Goal: Task Accomplishment & Management: Use online tool/utility

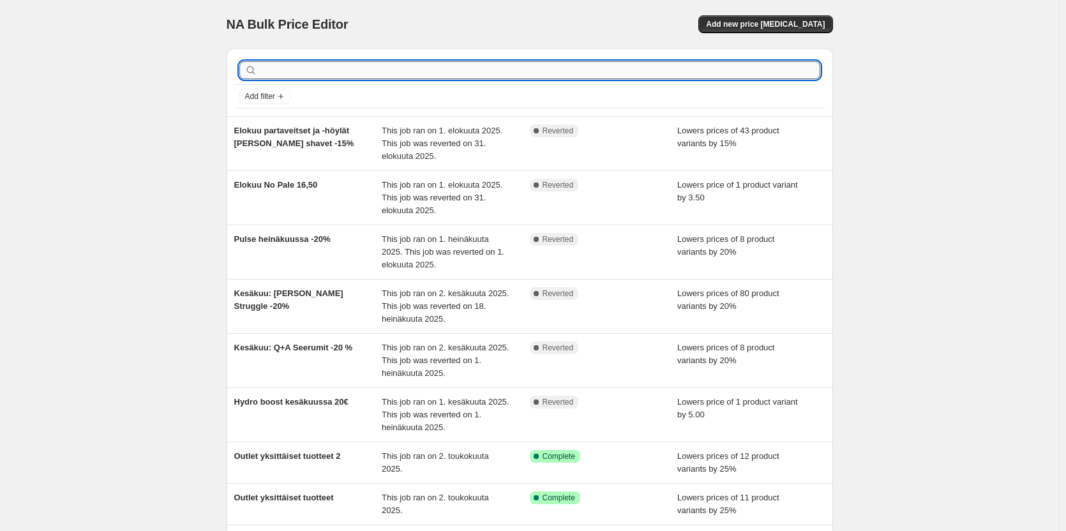
click at [412, 71] on input "text" at bounding box center [540, 70] width 560 height 18
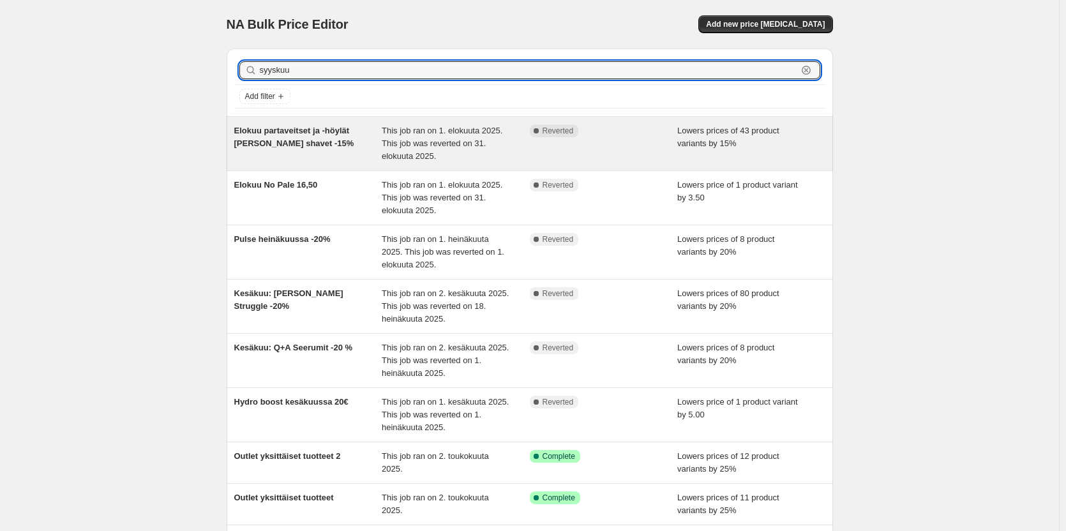
type input "syyskuu"
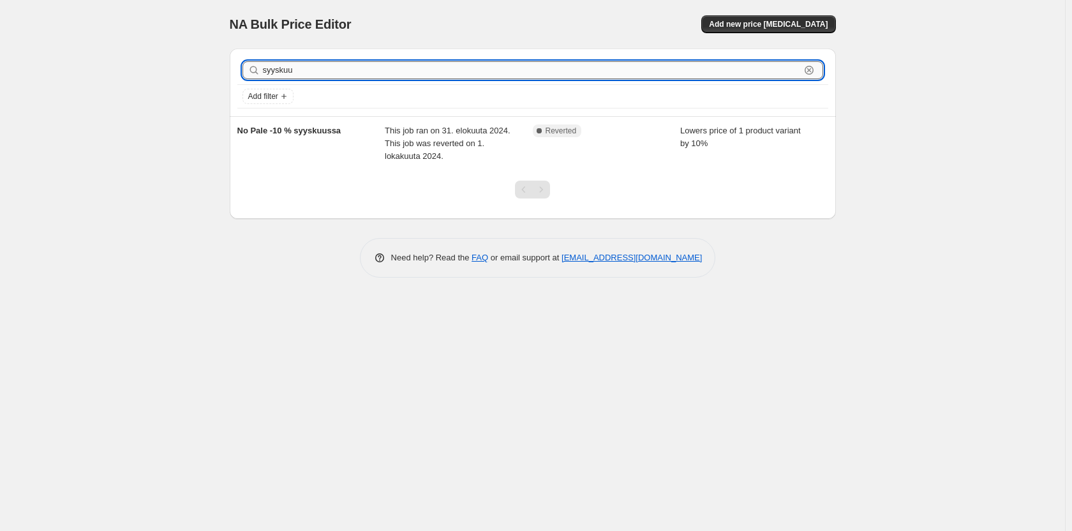
click at [553, 62] on input "syyskuu" at bounding box center [531, 70] width 537 height 18
click at [542, 72] on input "syyskuu" at bounding box center [531, 70] width 537 height 18
drag, startPoint x: 519, startPoint y: 73, endPoint x: 258, endPoint y: 75, distance: 261.0
click at [258, 75] on div "syyskuu Clear" at bounding box center [532, 70] width 581 height 18
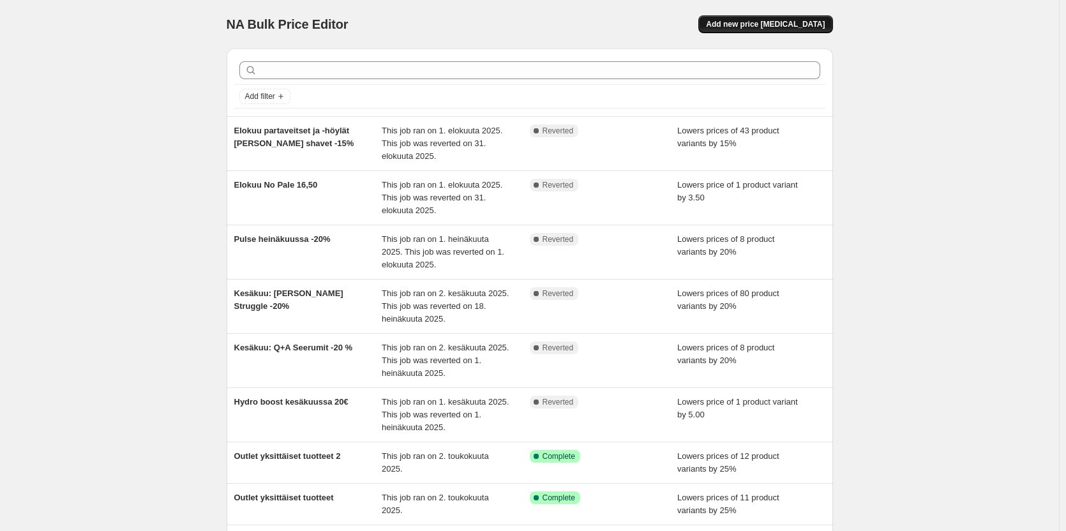
click at [807, 26] on span "Add new price [MEDICAL_DATA]" at bounding box center [765, 24] width 119 height 10
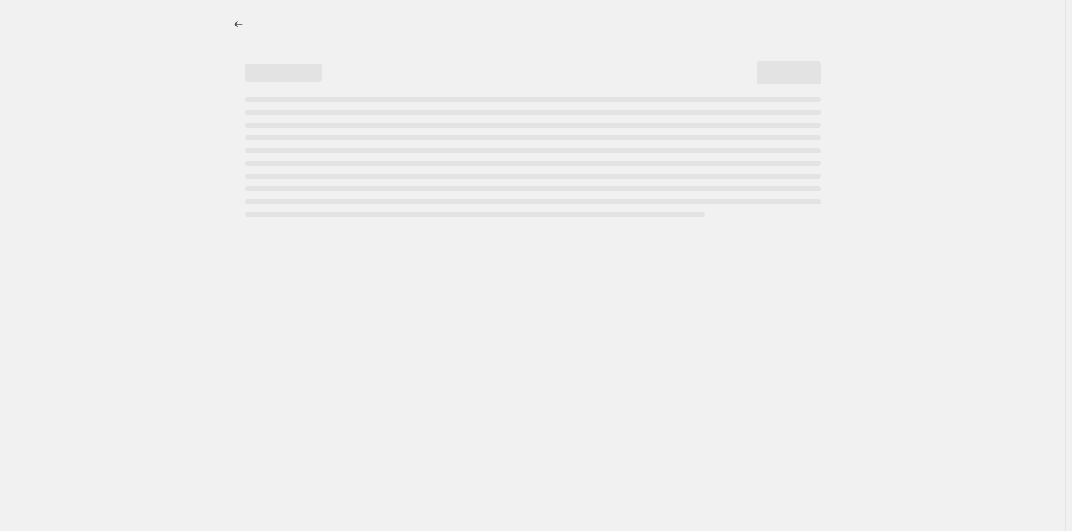
select select "percentage"
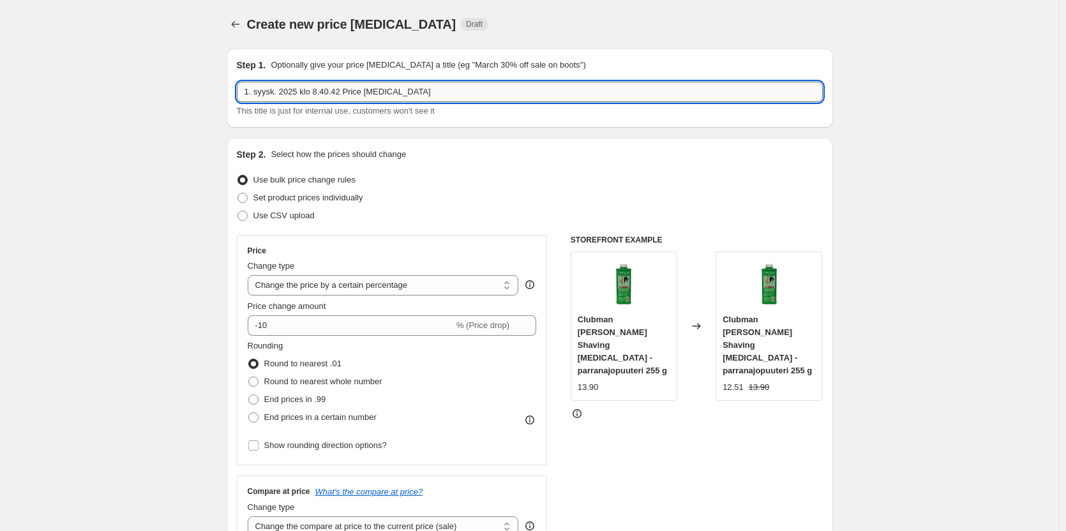
click at [448, 84] on input "1. syysk. 2025 klo 8.40.42 Price [MEDICAL_DATA]" at bounding box center [530, 92] width 586 height 20
type input "1"
type input "Syyskuu [PERSON_NAME] bundle"
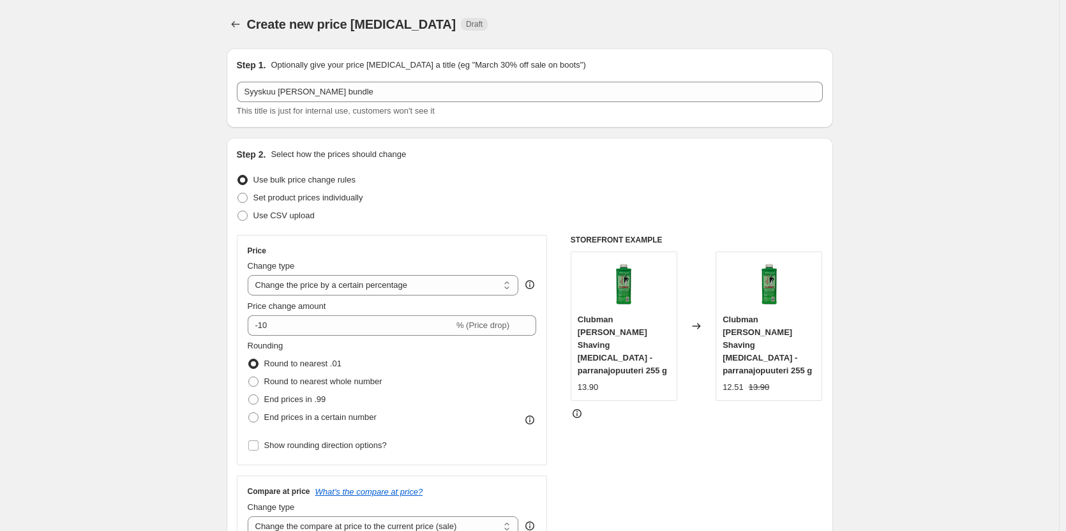
click at [531, 230] on div "Step 2. Select how the prices should change Use bulk price change rules Set pro…" at bounding box center [530, 362] width 586 height 428
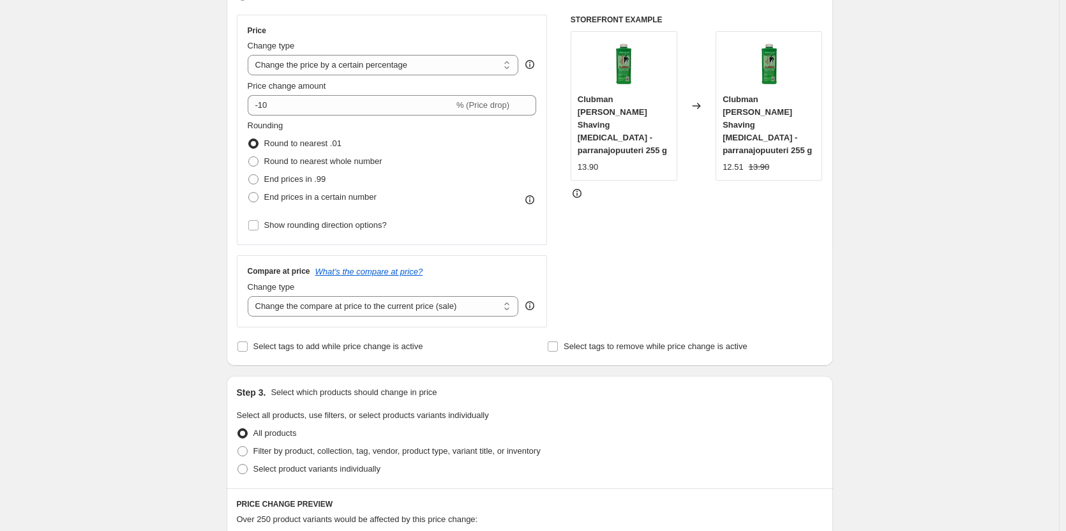
scroll to position [221, 0]
click at [413, 113] on input "-10" at bounding box center [351, 104] width 206 height 20
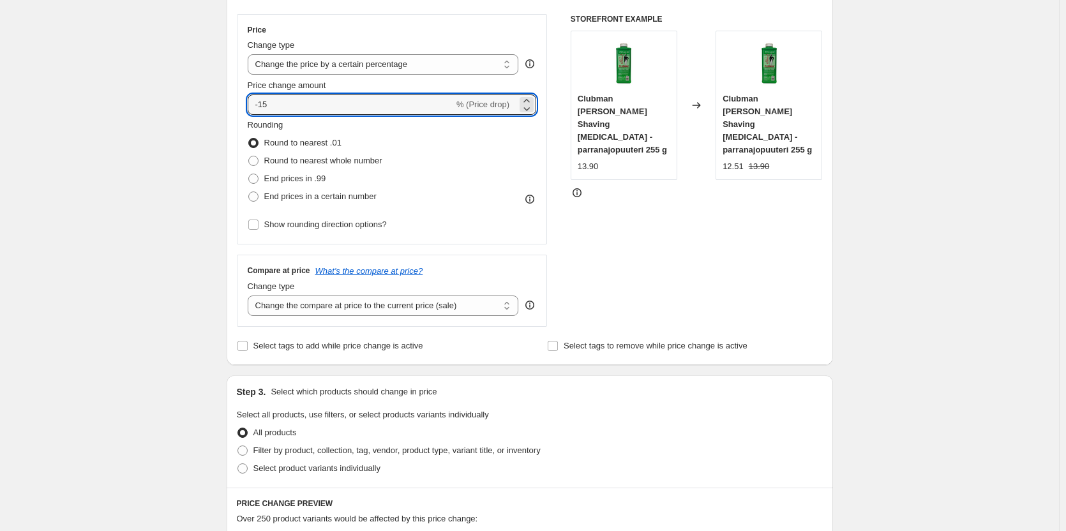
type input "-15"
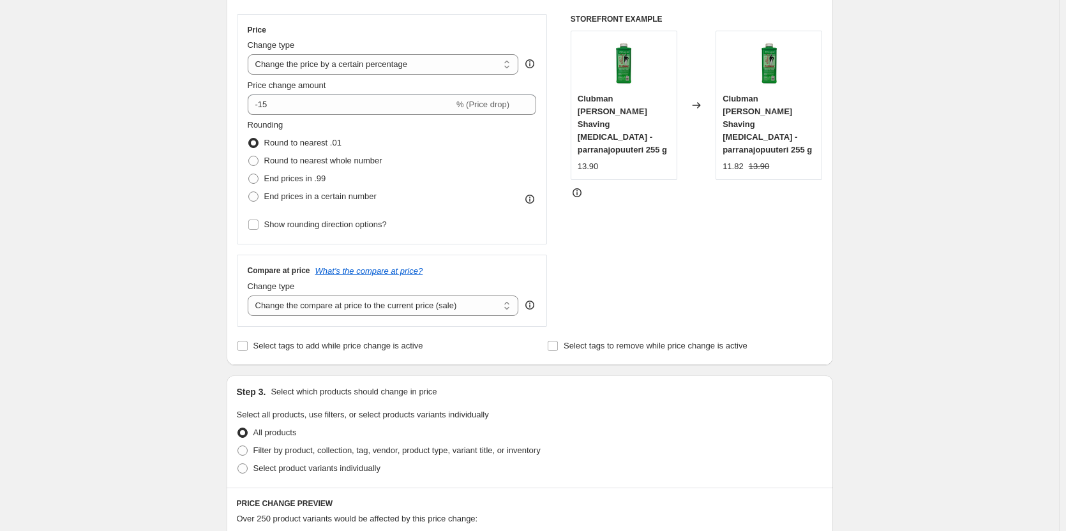
click at [579, 232] on div "STOREFRONT EXAMPLE Clubman [PERSON_NAME] Shaving [MEDICAL_DATA] -parranajopuute…" at bounding box center [696, 170] width 252 height 313
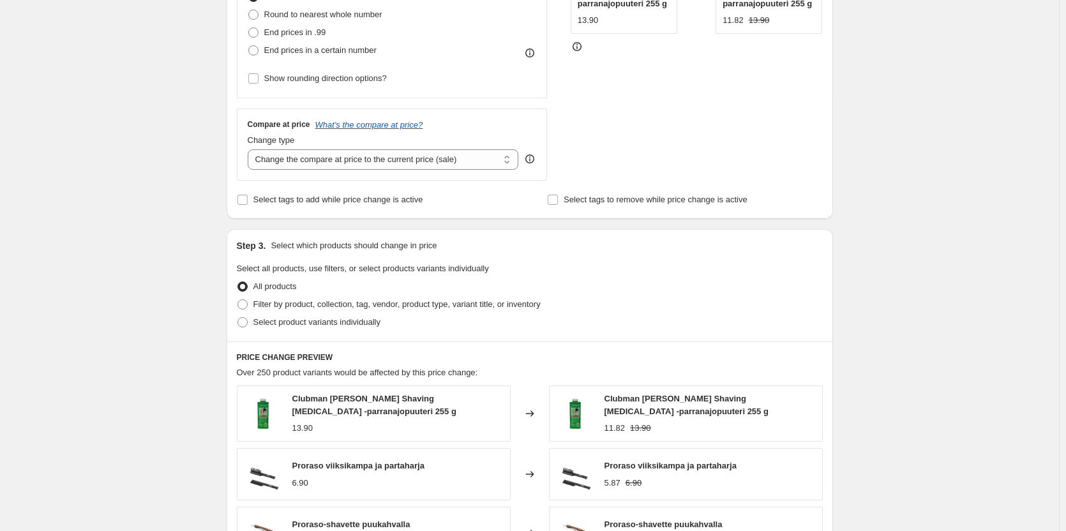
scroll to position [368, 0]
click at [483, 162] on select "Change the compare at price to the current price (sale) Change the compare at p…" at bounding box center [383, 159] width 271 height 20
click at [562, 126] on div "Price Change type Change the price to a certain amount Change the price by a ce…" at bounding box center [530, 23] width 586 height 313
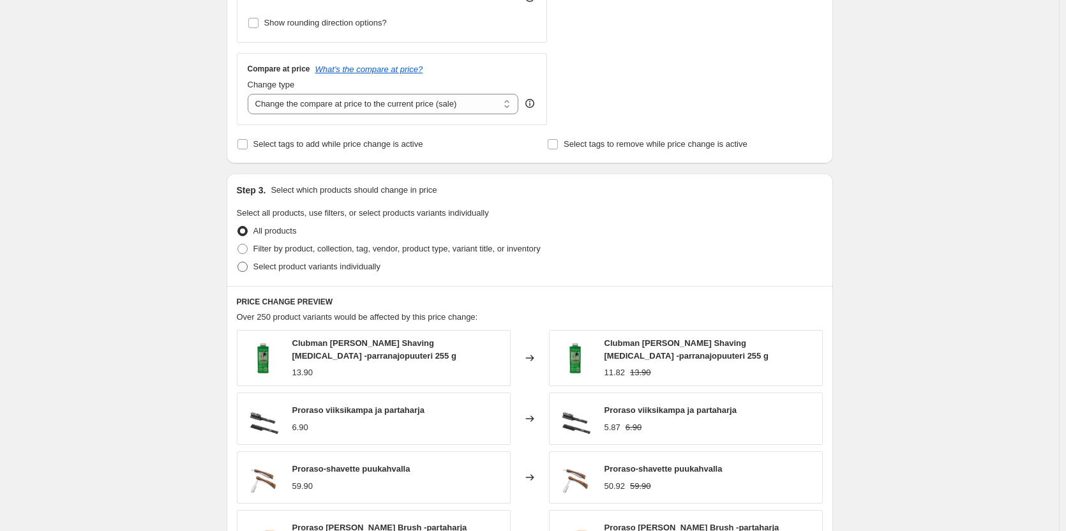
click at [359, 262] on span "Select product variants individually" at bounding box center [316, 267] width 127 height 10
click at [238, 262] on input "Select product variants individually" at bounding box center [237, 262] width 1 height 1
radio input "true"
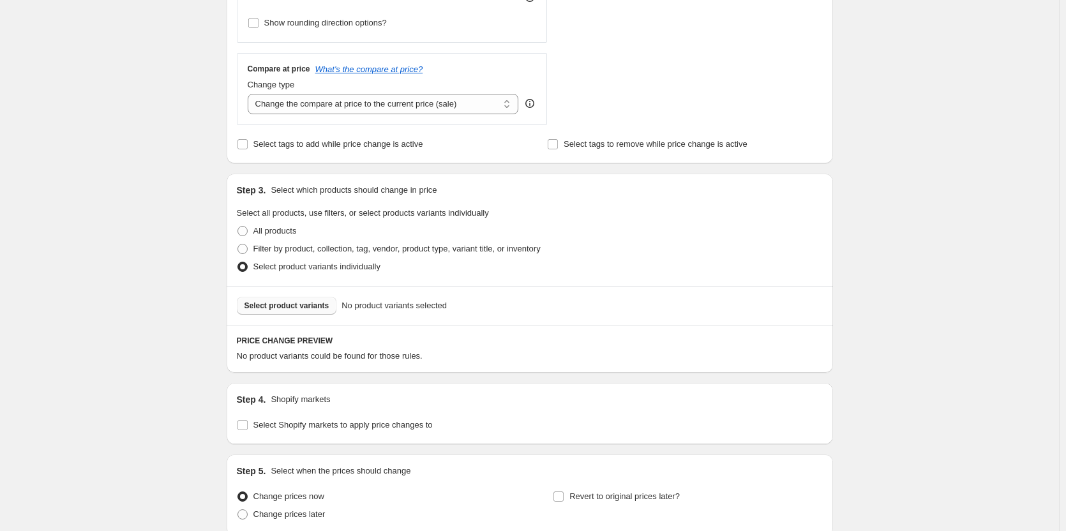
click at [312, 302] on span "Select product variants" at bounding box center [286, 306] width 85 height 10
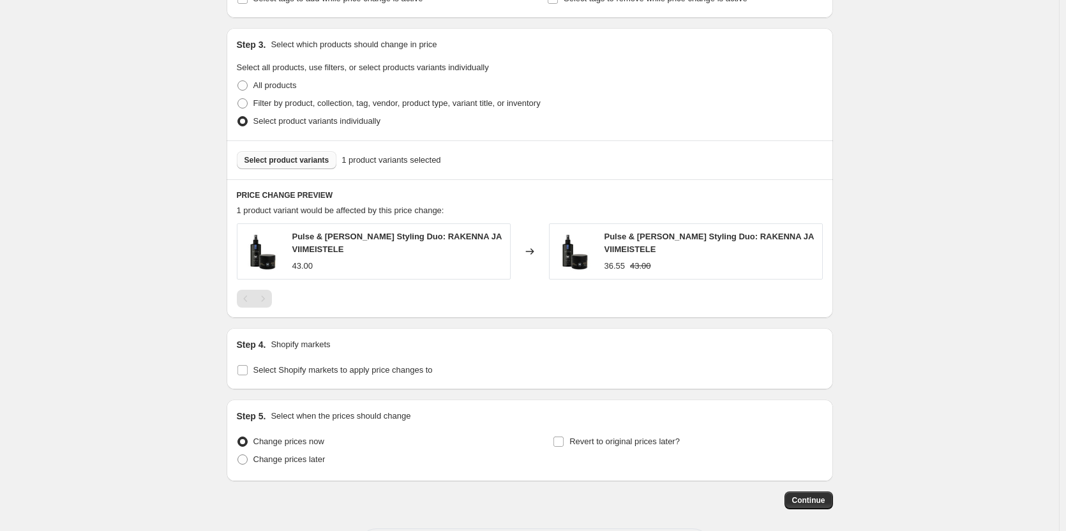
scroll to position [621, 0]
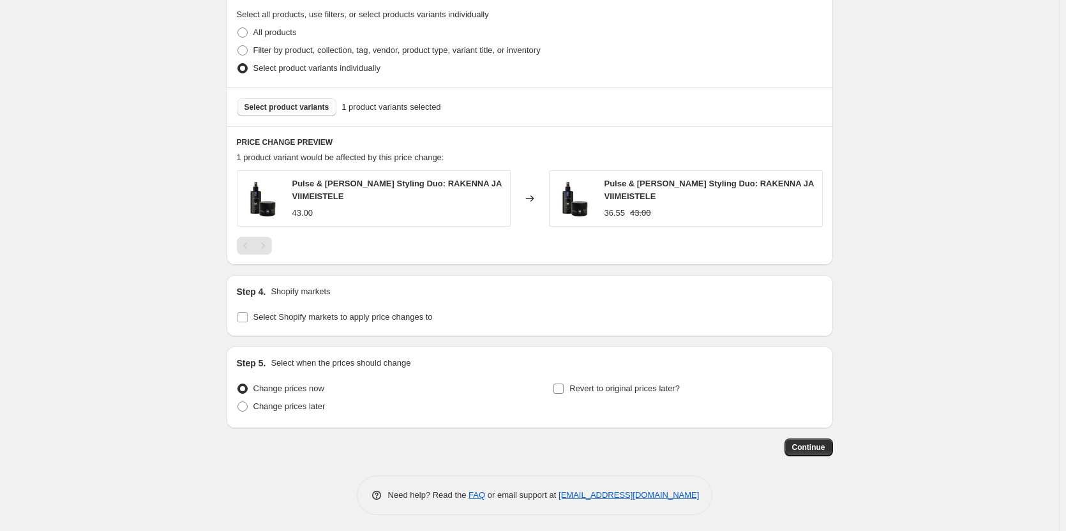
click at [620, 383] on span "Revert to original prices later?" at bounding box center [624, 388] width 110 height 10
click at [563, 383] on input "Revert to original prices later?" at bounding box center [558, 388] width 10 height 10
checkbox input "true"
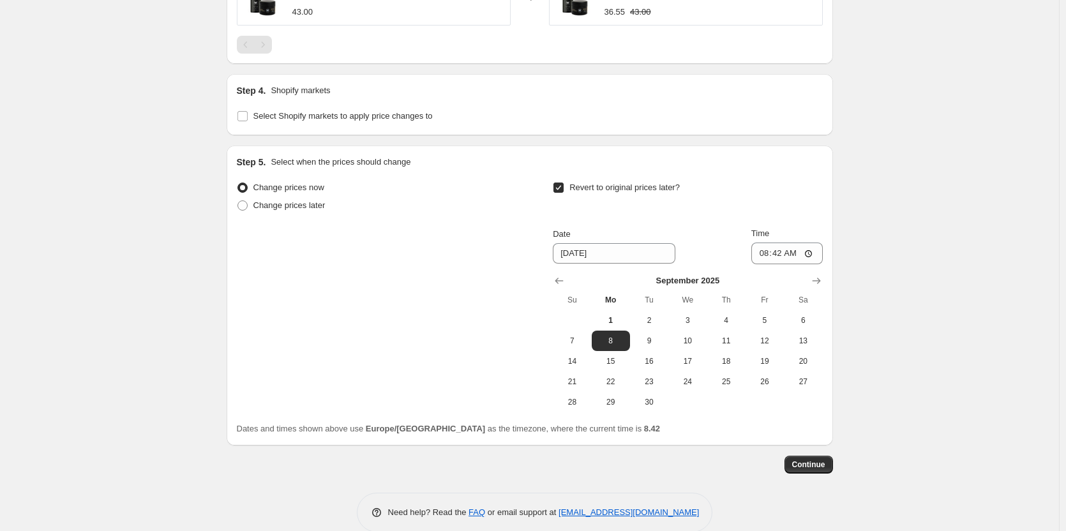
scroll to position [839, 0]
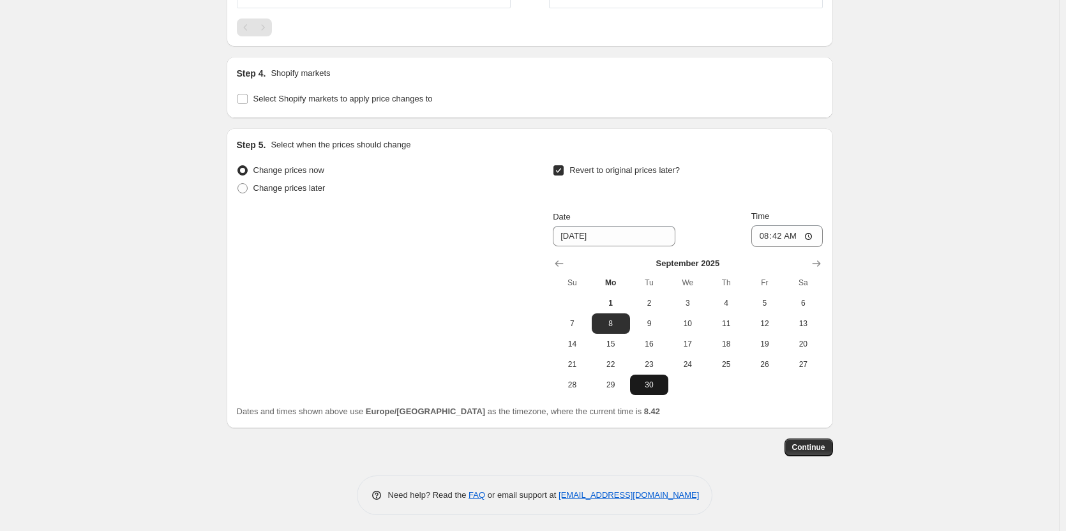
click at [663, 384] on span "30" at bounding box center [649, 385] width 28 height 10
type input "[DATE]"
click at [807, 233] on input "08:42" at bounding box center [786, 236] width 71 height 22
type input "23:42"
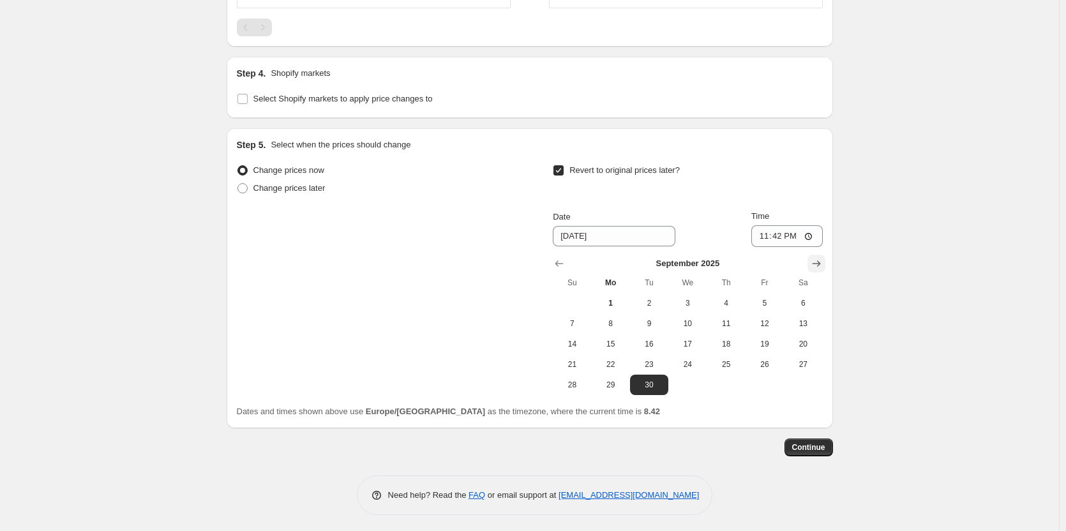
click at [815, 257] on icon "Show next month, October 2025" at bounding box center [816, 263] width 13 height 13
click at [694, 298] on span "1" at bounding box center [687, 303] width 28 height 10
type input "[DATE]"
click at [798, 234] on input "23:42" at bounding box center [786, 236] width 71 height 22
click at [784, 231] on input "23:42" at bounding box center [786, 236] width 71 height 22
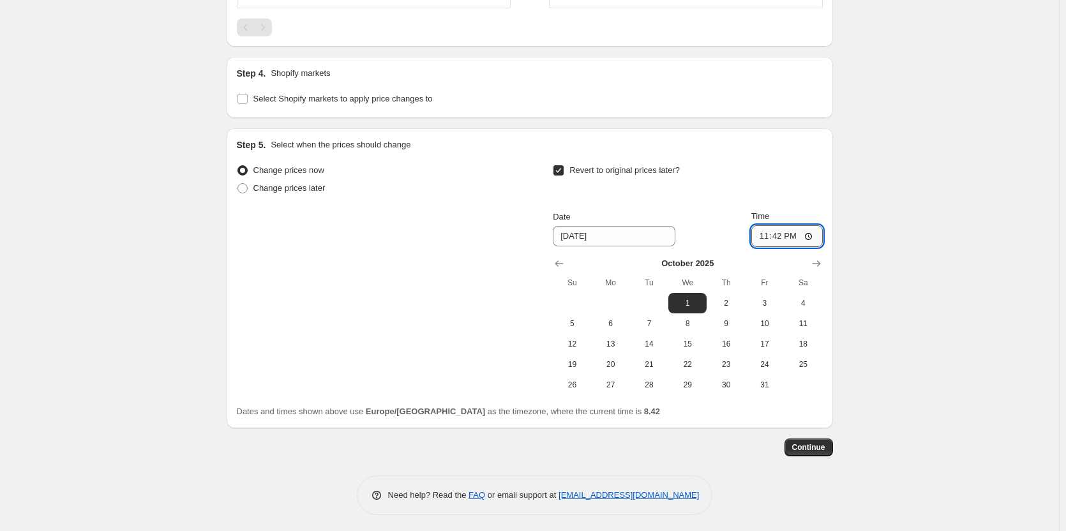
click at [784, 231] on input "23:42" at bounding box center [786, 236] width 71 height 22
click at [812, 230] on input "23:42" at bounding box center [786, 236] width 71 height 22
type input "00:01"
click at [808, 445] on span "Continue" at bounding box center [808, 447] width 33 height 10
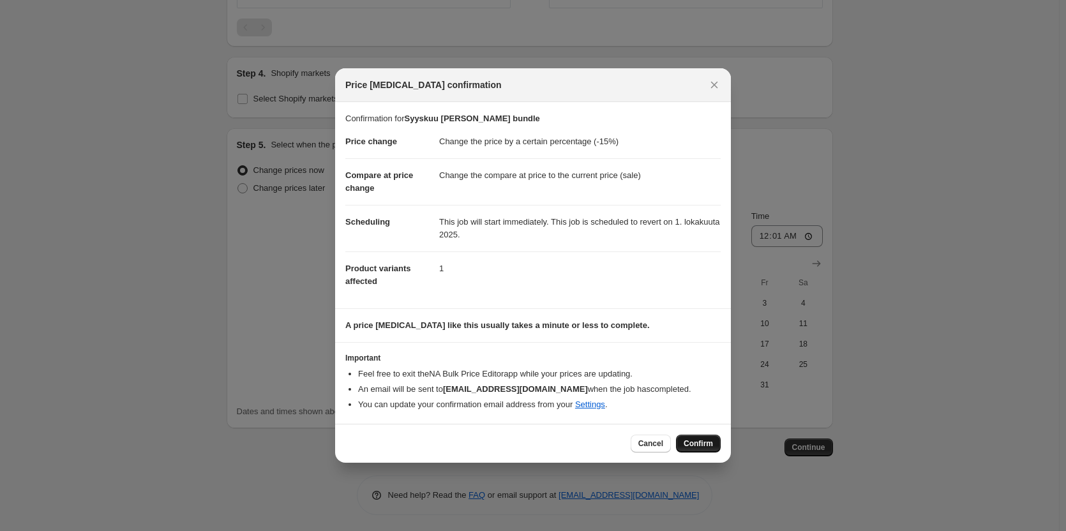
click at [695, 439] on span "Confirm" at bounding box center [697, 443] width 29 height 10
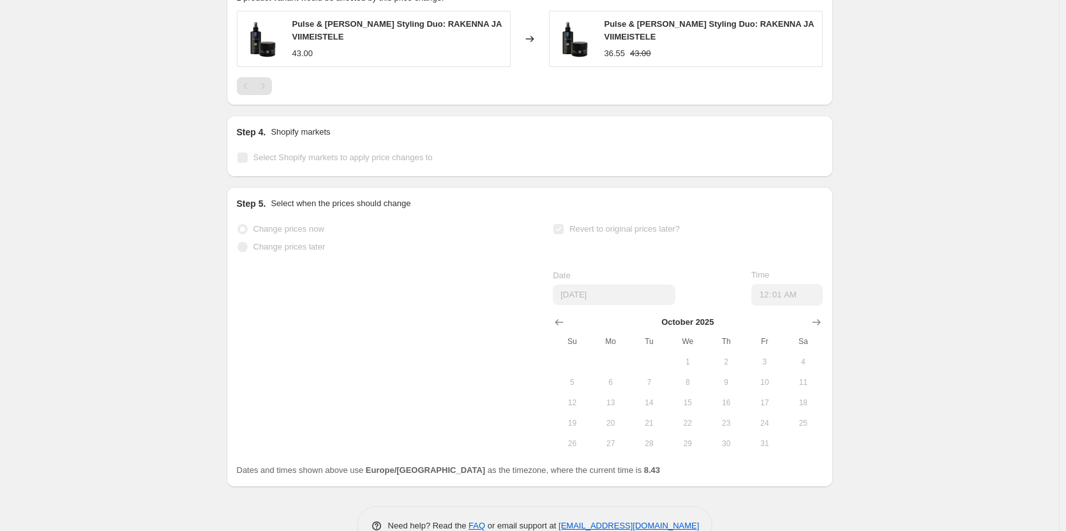
select select "percentage"
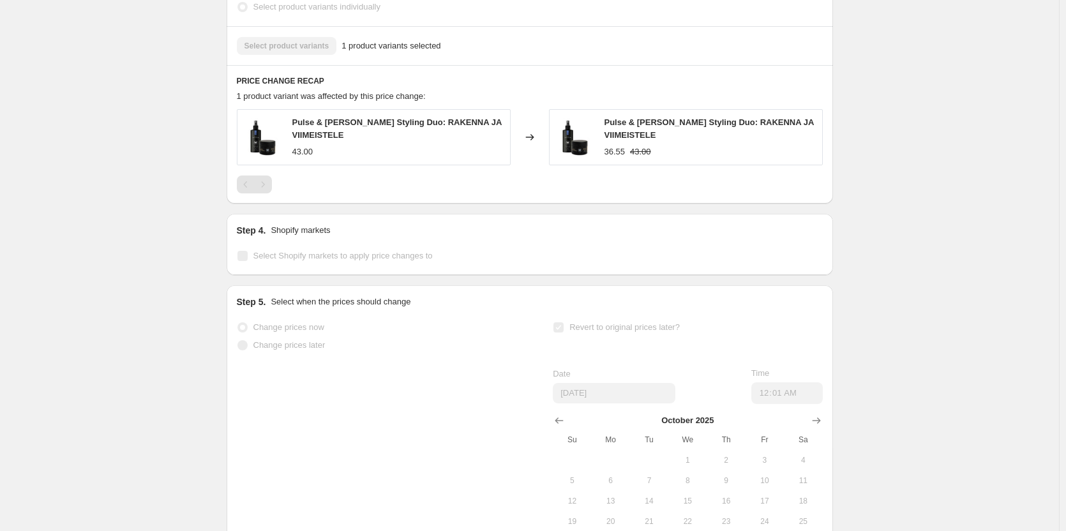
scroll to position [0, 0]
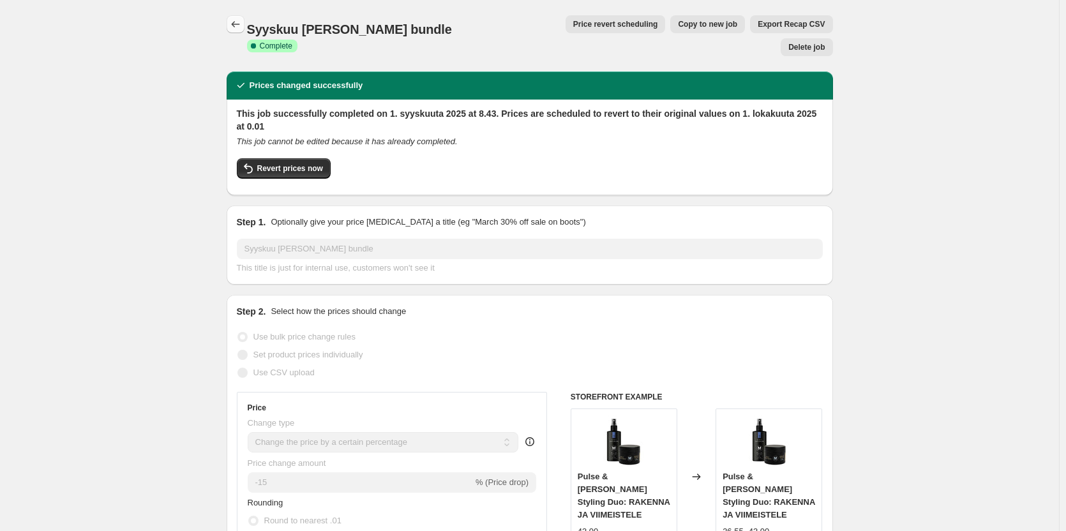
click at [244, 16] on button "Price change jobs" at bounding box center [236, 24] width 18 height 18
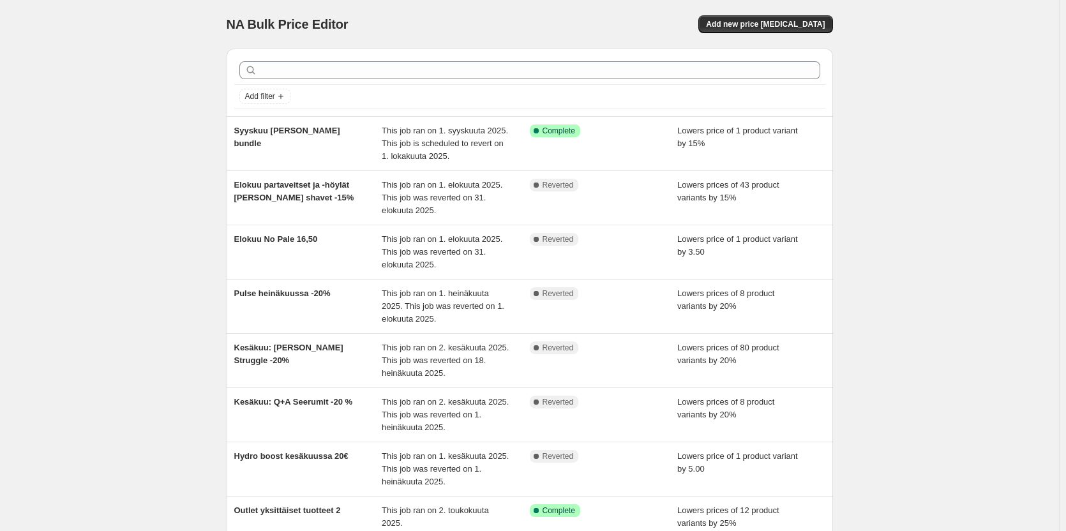
click at [799, 40] on div "NA Bulk Price Editor. This page is ready NA Bulk Price Editor Add new price [ME…" at bounding box center [530, 24] width 606 height 48
click at [800, 29] on span "Add new price [MEDICAL_DATA]" at bounding box center [765, 24] width 119 height 10
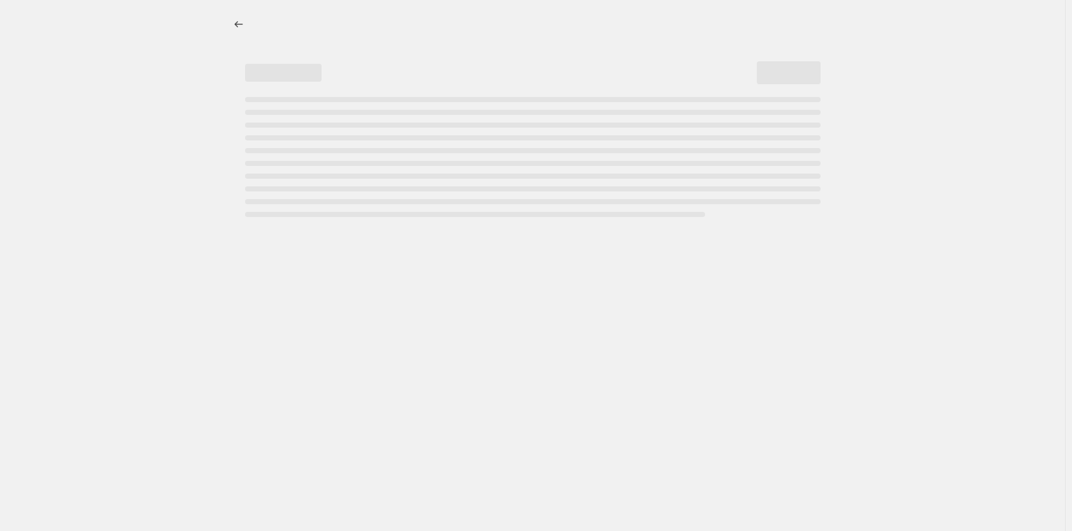
select select "percentage"
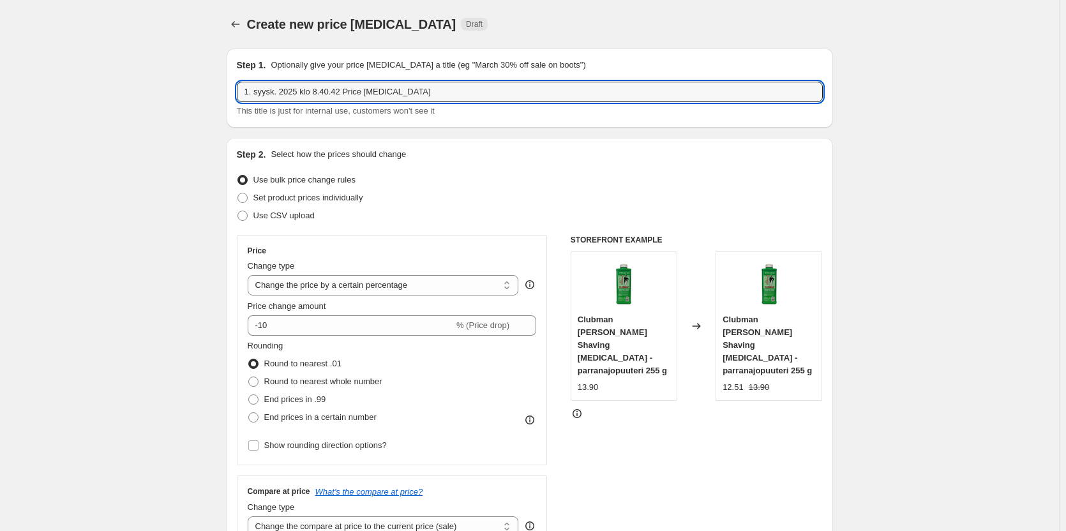
drag, startPoint x: 437, startPoint y: 93, endPoint x: 228, endPoint y: 94, distance: 208.7
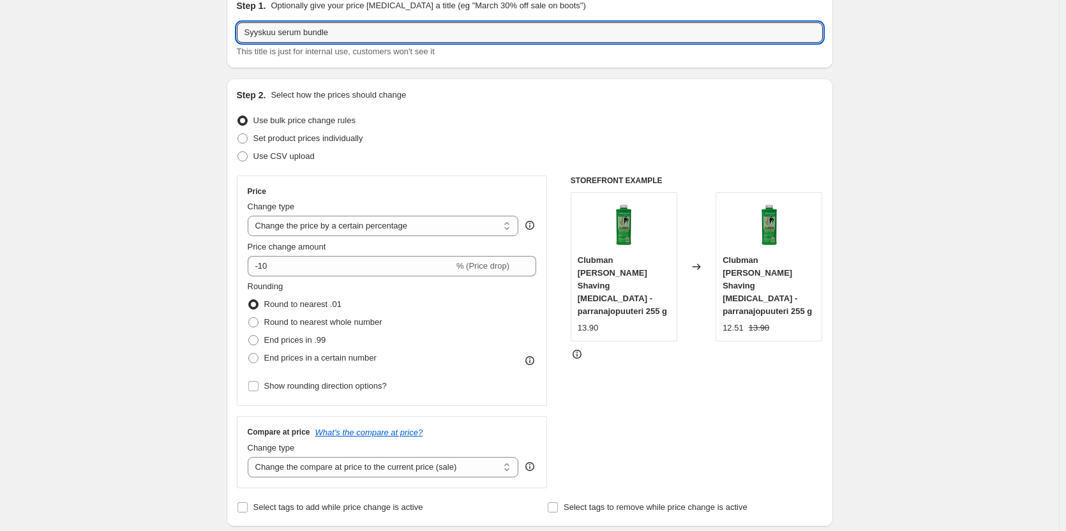
scroll to position [60, 0]
type input "Syyskuu serum bundle"
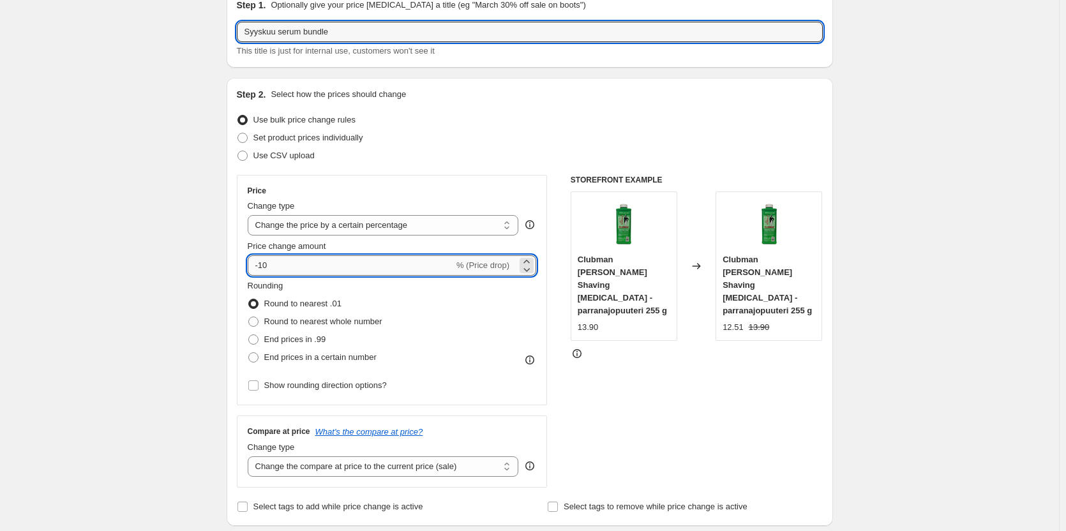
click at [377, 257] on input "-10" at bounding box center [351, 265] width 206 height 20
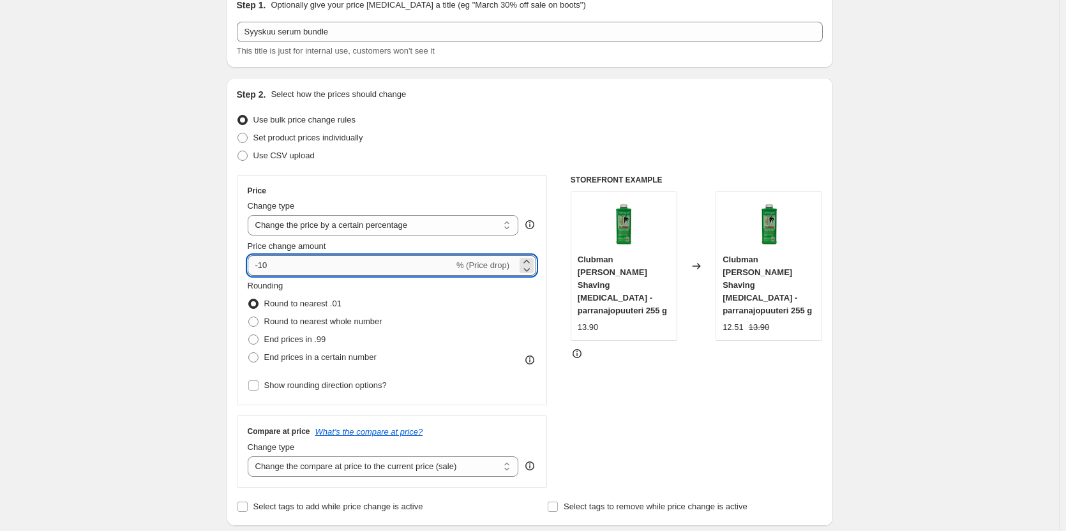
type input "-1"
type input "-20"
click at [437, 140] on div "Set product prices individually" at bounding box center [530, 138] width 586 height 18
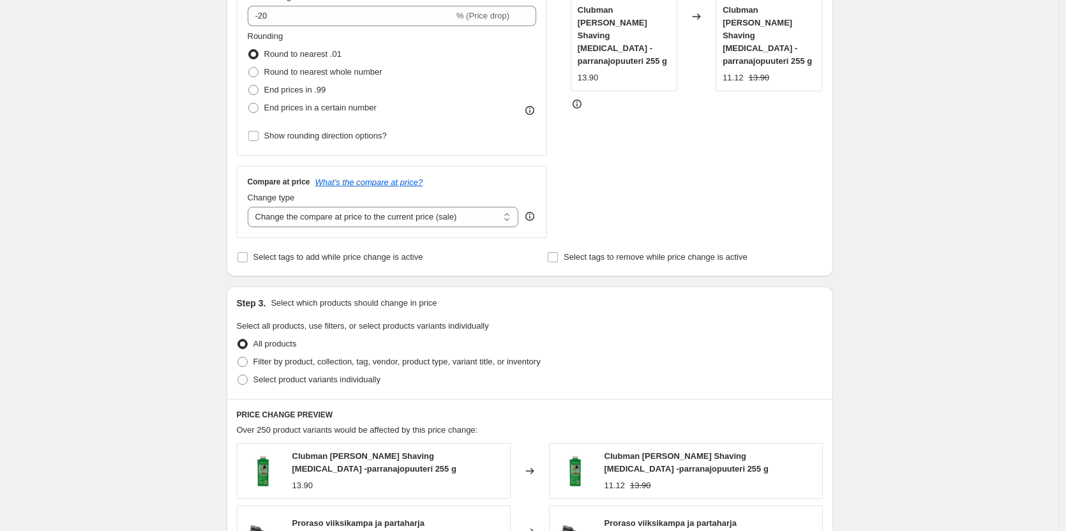
scroll to position [310, 0]
click at [296, 375] on span "Select product variants individually" at bounding box center [316, 379] width 127 height 10
click at [238, 375] on input "Select product variants individually" at bounding box center [237, 374] width 1 height 1
radio input "true"
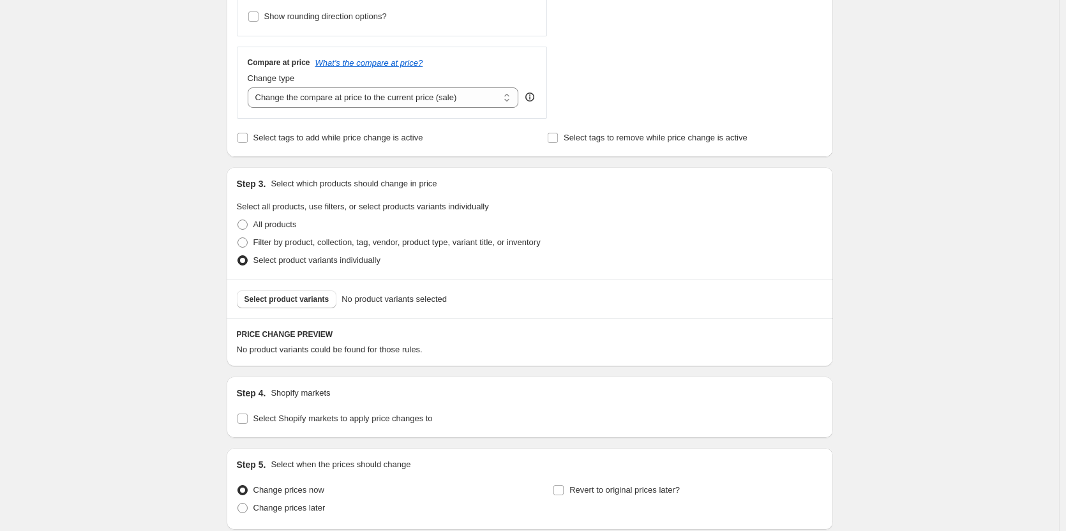
scroll to position [429, 0]
click at [279, 302] on span "Select product variants" at bounding box center [286, 299] width 85 height 10
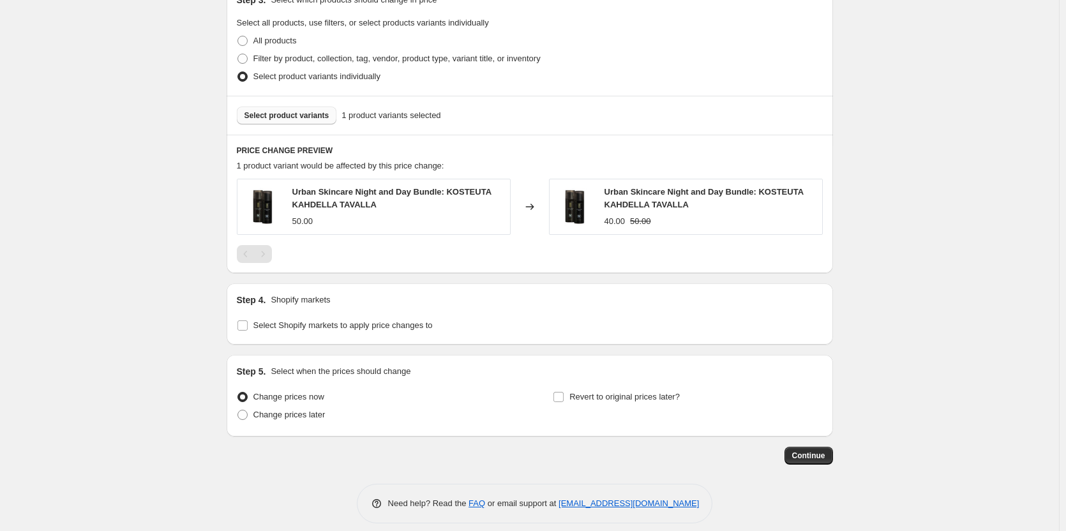
scroll to position [625, 0]
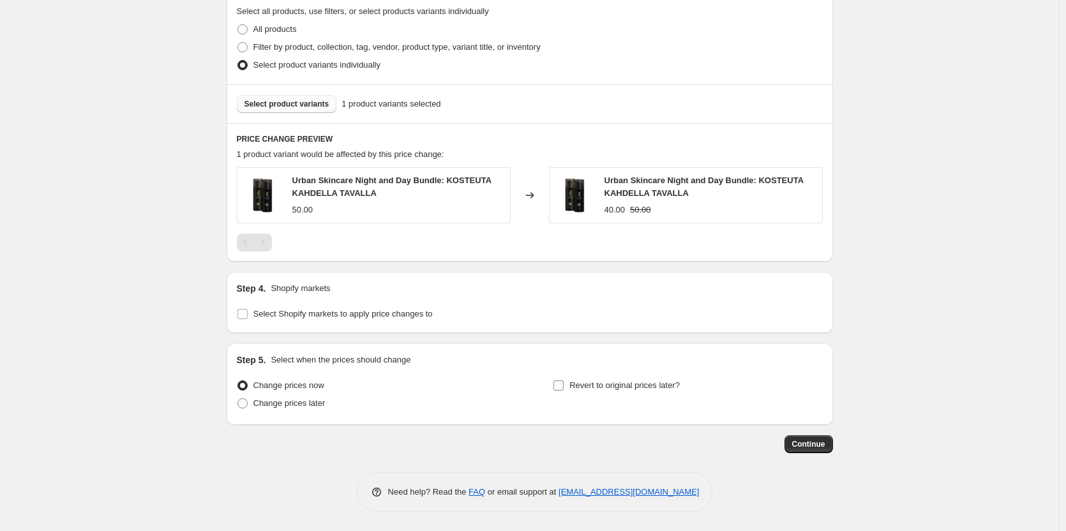
click at [665, 389] on span "Revert to original prices later?" at bounding box center [624, 385] width 110 height 10
click at [563, 389] on input "Revert to original prices later?" at bounding box center [558, 385] width 10 height 10
checkbox input "true"
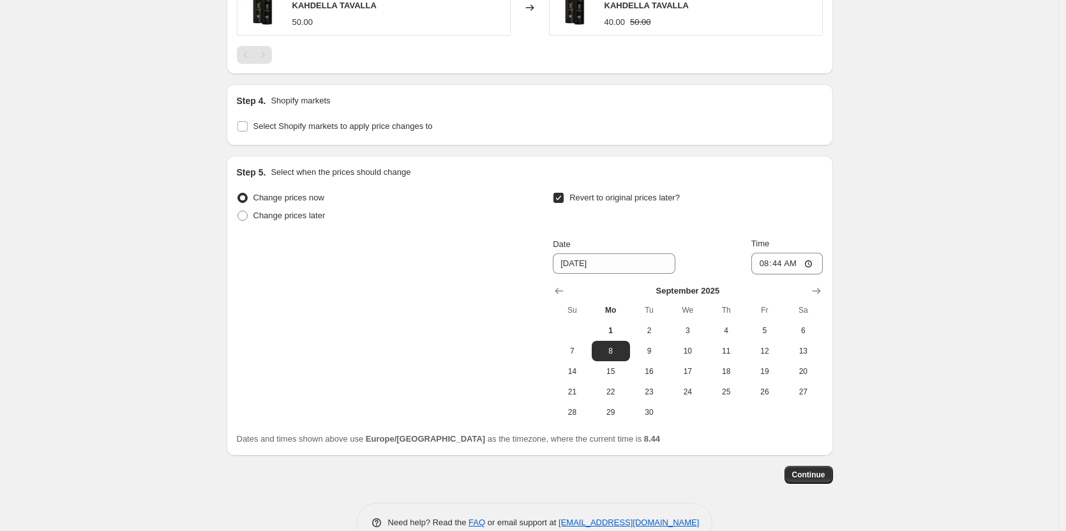
scroll to position [813, 0]
click at [636, 256] on input "[DATE]" at bounding box center [614, 262] width 123 height 20
click at [822, 292] on icon "Show next month, October 2025" at bounding box center [816, 289] width 13 height 13
click at [698, 332] on span "1" at bounding box center [687, 329] width 28 height 10
type input "[DATE]"
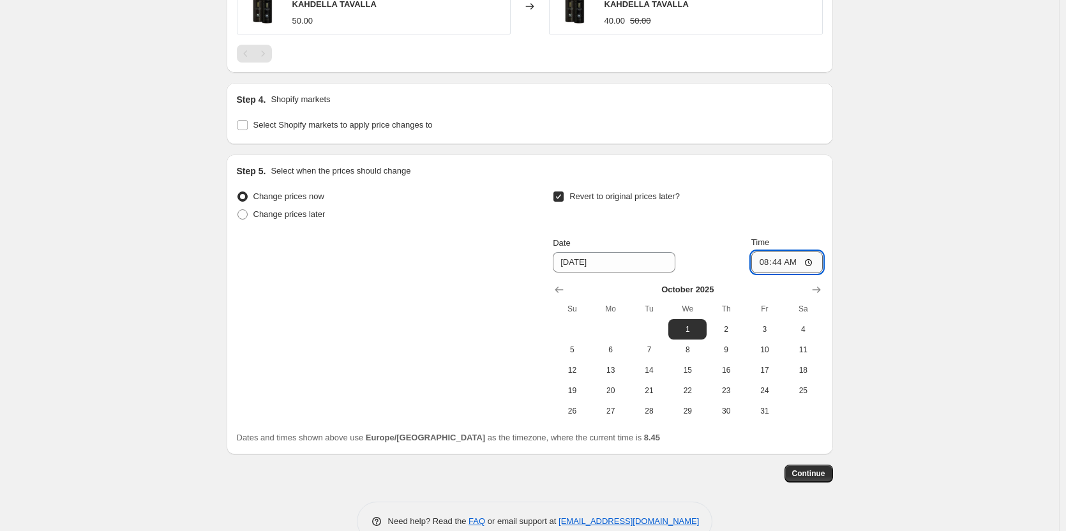
click at [814, 262] on input "08:44" at bounding box center [786, 262] width 71 height 22
type input "00:01"
click at [816, 475] on span "Continue" at bounding box center [808, 473] width 33 height 10
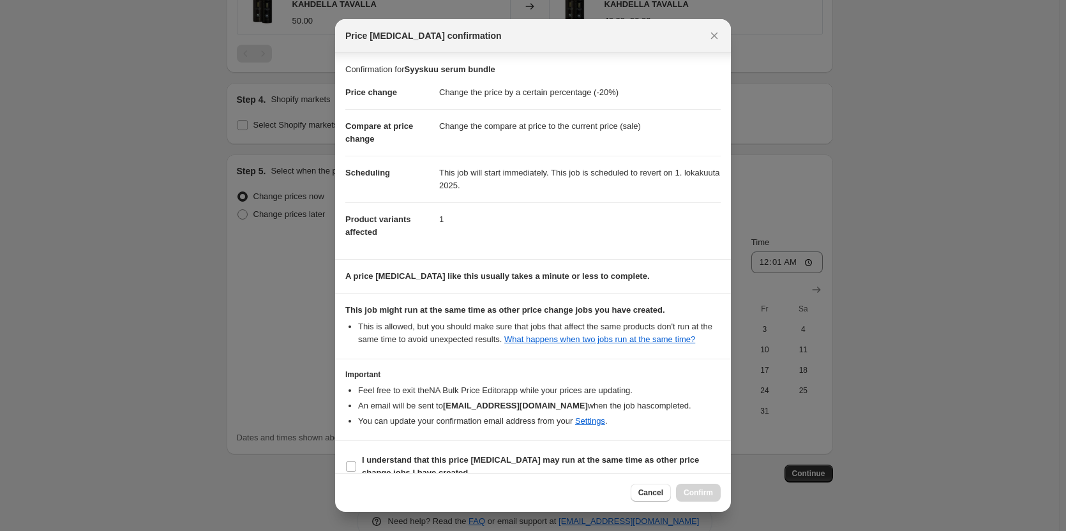
scroll to position [19, 0]
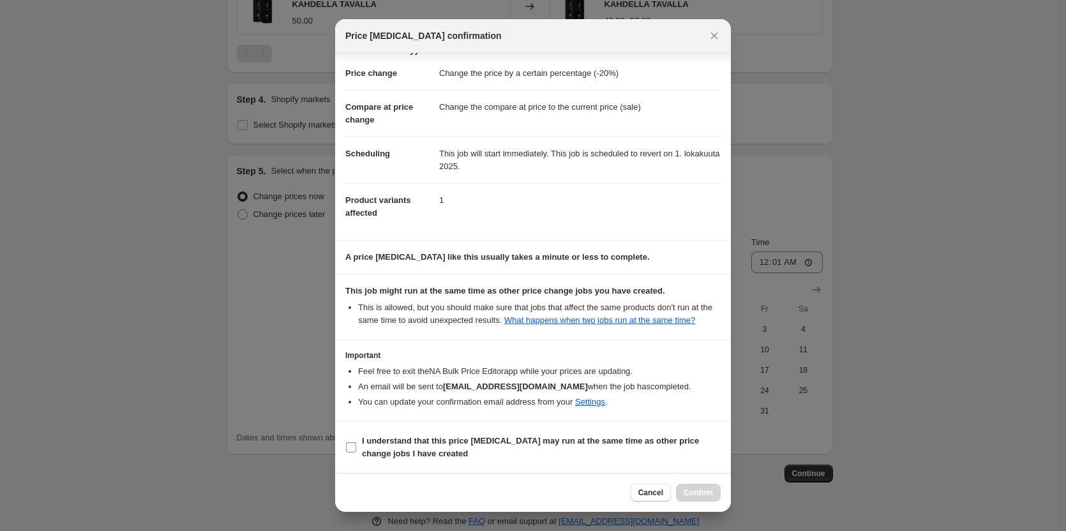
click at [534, 446] on span "I understand that this price [MEDICAL_DATA] may run at the same time as other p…" at bounding box center [541, 448] width 359 height 26
click at [356, 446] on input "I understand that this price [MEDICAL_DATA] may run at the same time as other p…" at bounding box center [351, 447] width 10 height 10
checkbox input "true"
click at [701, 490] on span "Confirm" at bounding box center [697, 492] width 29 height 10
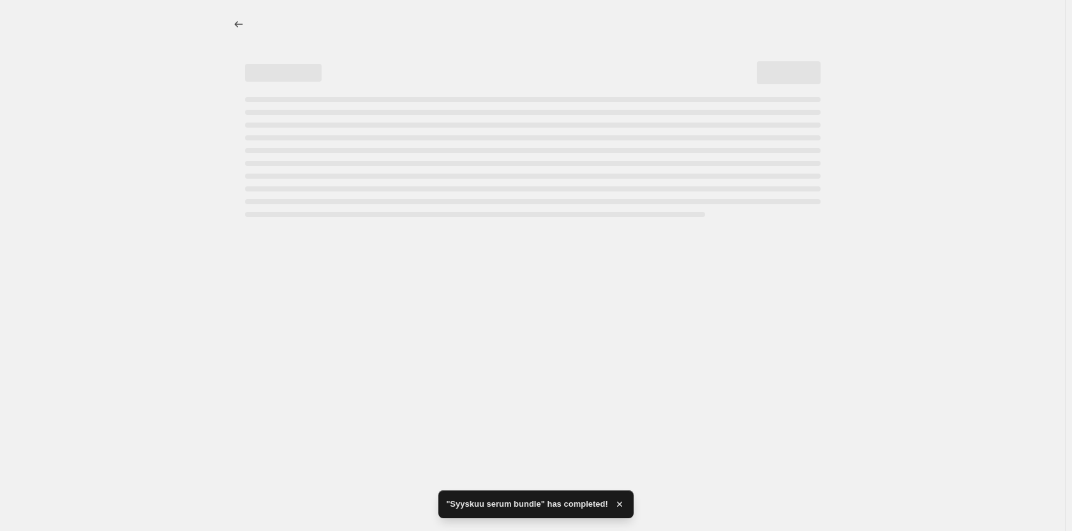
select select "percentage"
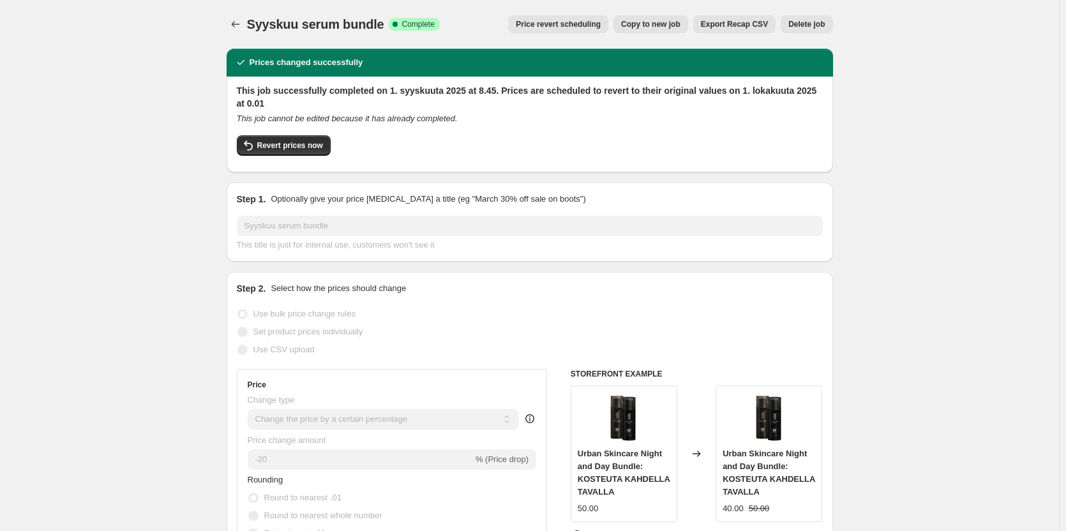
click at [346, 44] on div "Syyskuu serum bundle. This page is ready Syyskuu serum bundle Success Complete …" at bounding box center [530, 24] width 606 height 48
click at [242, 29] on icon "Price change jobs" at bounding box center [235, 24] width 13 height 13
